Goal: Information Seeking & Learning: Find specific fact

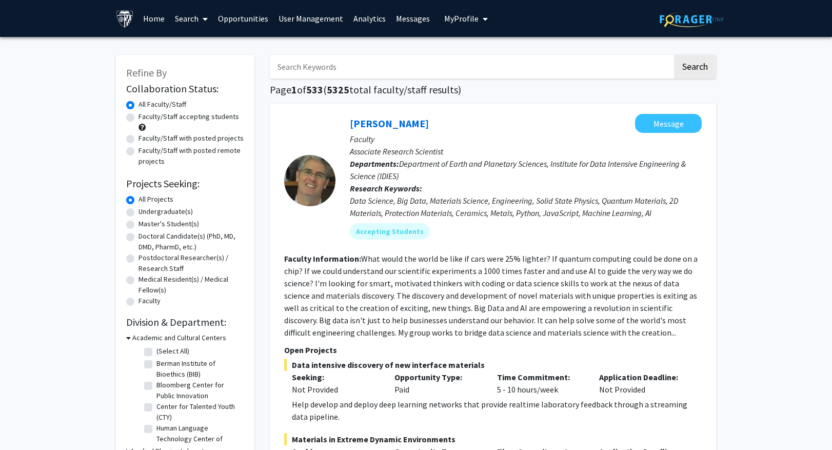
drag, startPoint x: 0, startPoint y: 0, endPoint x: 342, endPoint y: 74, distance: 349.8
click at [342, 74] on input "Search Keywords" at bounding box center [471, 67] width 402 height 24
type input "neonate"
click at [674, 55] on button "Search" at bounding box center [695, 67] width 42 height 24
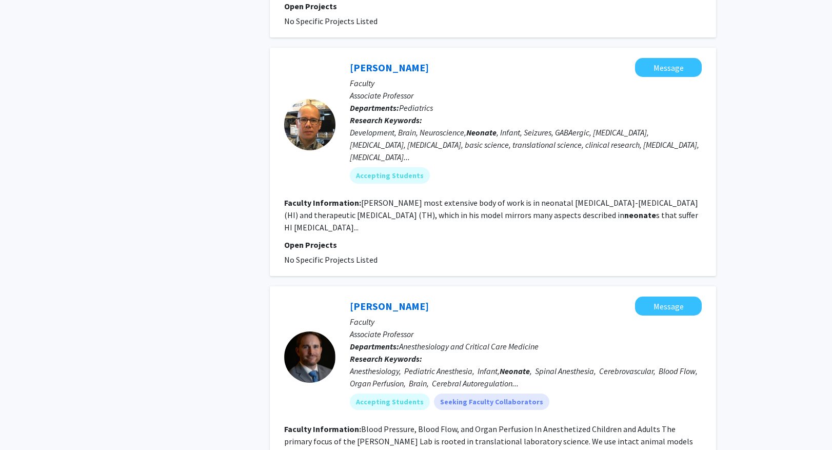
scroll to position [666, 0]
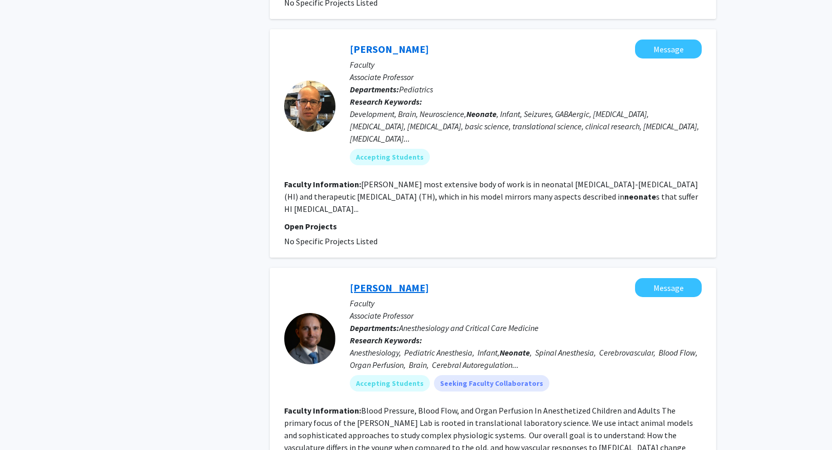
click at [375, 281] on link "[PERSON_NAME]" at bounding box center [389, 287] width 79 height 13
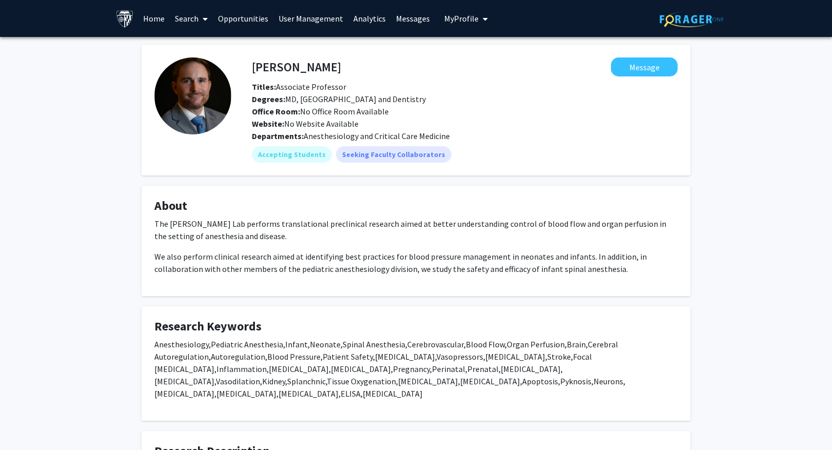
drag, startPoint x: 155, startPoint y: 343, endPoint x: 646, endPoint y: 390, distance: 492.8
click at [646, 390] on p "Anesthesiology, Pediatric Anesthesia, Infant, Neonate, Spinal Anesthesia, Cereb…" at bounding box center [415, 369] width 523 height 62
copy p "Anesthesiology, Pediatric Anesthesia, Infant, Neonate, Spinal Anesthesia, Cereb…"
click at [199, 22] on span at bounding box center [202, 19] width 9 height 36
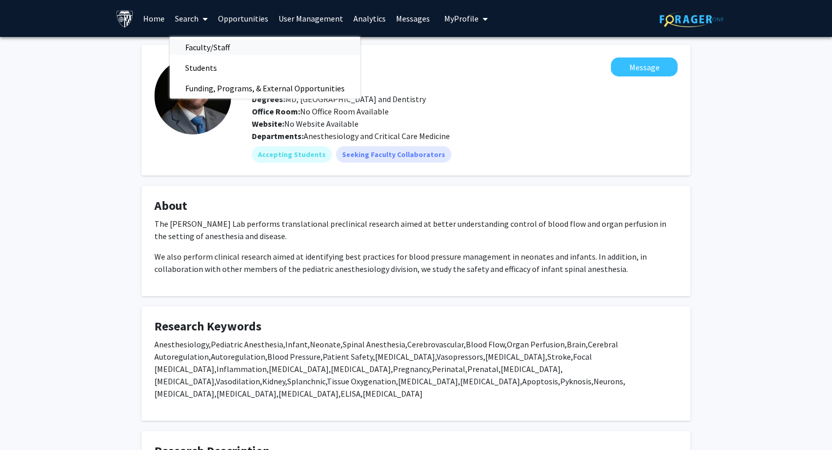
click at [202, 45] on span "Faculty/Staff" at bounding box center [207, 47] width 75 height 21
